Goal: Book appointment/travel/reservation

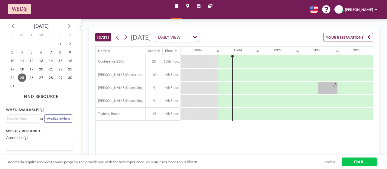
scroll to position [0, 394]
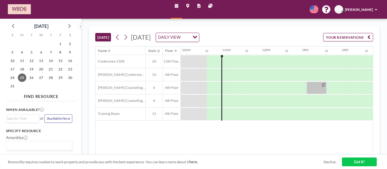
click at [276, 31] on div "[DATE] [DATE] DAILY VIEW Loading... YOUR RESERVATIONS" at bounding box center [234, 37] width 278 height 20
click at [268, 29] on div "[DATE] [DATE] DAILY VIEW Loading... YOUR RESERVATIONS" at bounding box center [234, 37] width 278 height 20
click at [126, 36] on icon at bounding box center [126, 38] width 5 height 8
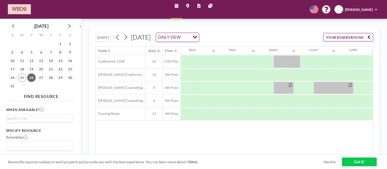
scroll to position [0, 315]
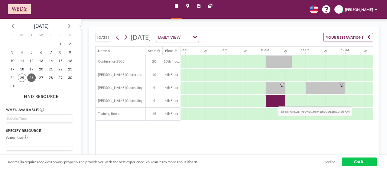
click at [274, 101] on div at bounding box center [276, 101] width 20 height 12
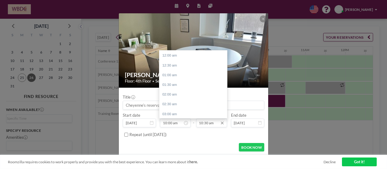
scroll to position [205, 0]
click at [205, 124] on input "10:30 am" at bounding box center [211, 123] width 31 height 8
click at [177, 66] on div "11:00 am" at bounding box center [195, 66] width 71 height 10
type input "11:00 am"
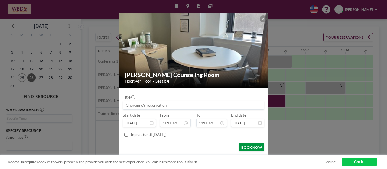
click at [249, 149] on button "BOOK NOW" at bounding box center [251, 147] width 25 height 8
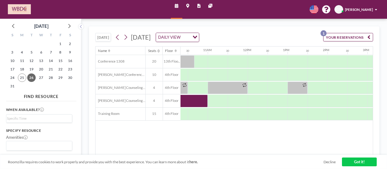
scroll to position [0, 413]
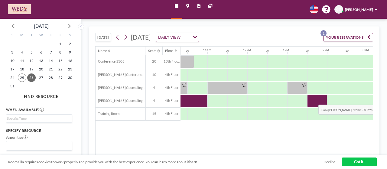
click at [314, 100] on div at bounding box center [318, 101] width 20 height 12
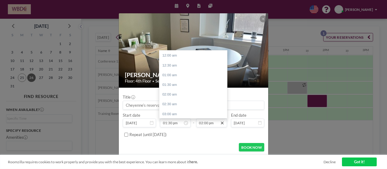
scroll to position [273, 0]
click at [173, 74] on div "03:00 pm" at bounding box center [195, 75] width 71 height 10
type input "03:00 pm"
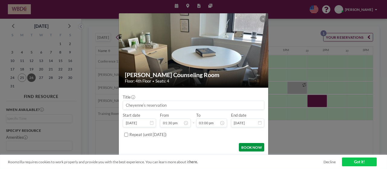
scroll to position [292, 0]
click at [253, 146] on button "BOOK NOW" at bounding box center [251, 147] width 25 height 8
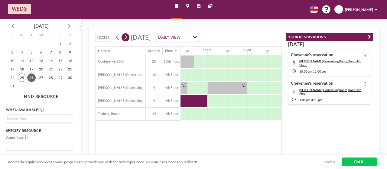
click at [127, 38] on icon at bounding box center [125, 37] width 3 height 5
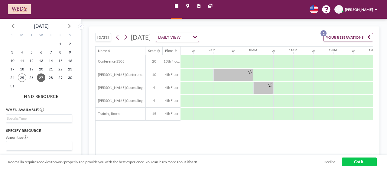
scroll to position [0, 328]
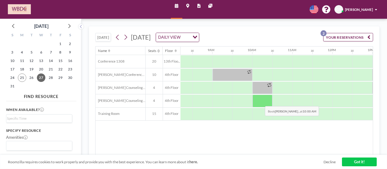
click at [261, 101] on div at bounding box center [263, 101] width 20 height 12
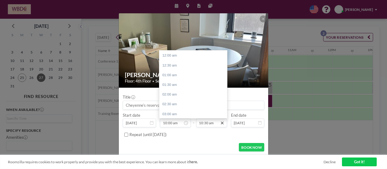
scroll to position [205, 0]
click at [174, 84] on div "12:00 pm" at bounding box center [195, 85] width 71 height 10
type input "12:00 pm"
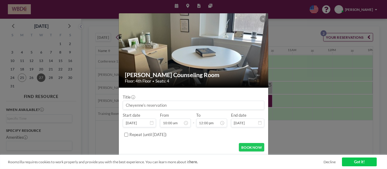
scroll to position [195, 0]
click at [251, 147] on button "BOOK NOW" at bounding box center [251, 147] width 25 height 8
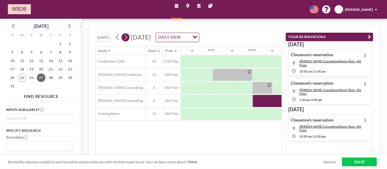
click at [124, 37] on icon at bounding box center [126, 38] width 5 height 8
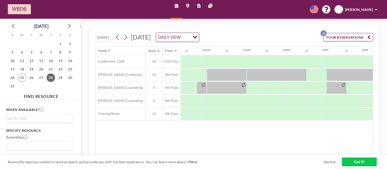
scroll to position [0, 374]
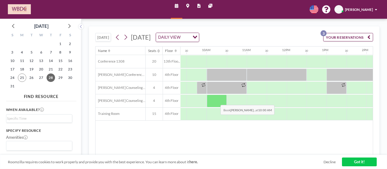
click at [216, 100] on div at bounding box center [217, 101] width 20 height 12
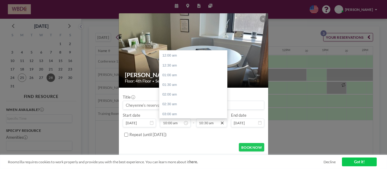
scroll to position [205, 0]
click at [176, 63] on div "11:00 am" at bounding box center [195, 66] width 71 height 10
type input "11:00 am"
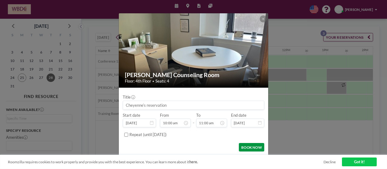
scroll to position [214, 0]
click at [251, 147] on button "BOOK NOW" at bounding box center [251, 147] width 25 height 8
